Goal: Transaction & Acquisition: Purchase product/service

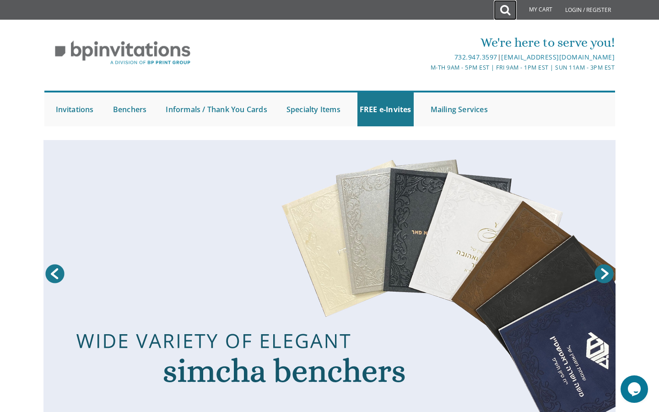
click at [507, 8] on icon at bounding box center [505, 10] width 10 height 18
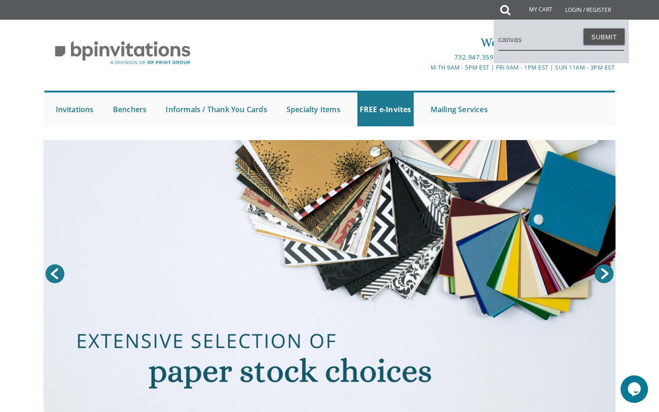
type input "canvas"
click at [583, 28] on button "Submit" at bounding box center [603, 36] width 41 height 16
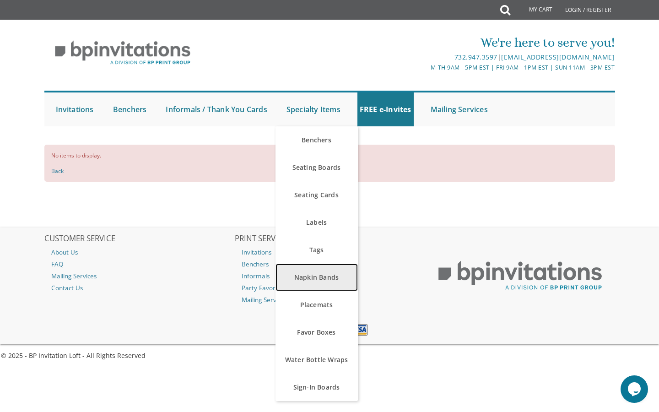
click at [316, 282] on link "Napkin Bands" at bounding box center [316, 276] width 82 height 27
